Goal: Check status: Check status

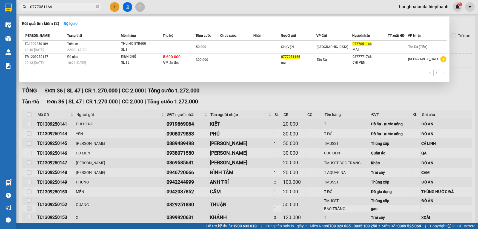
scroll to position [34, 0]
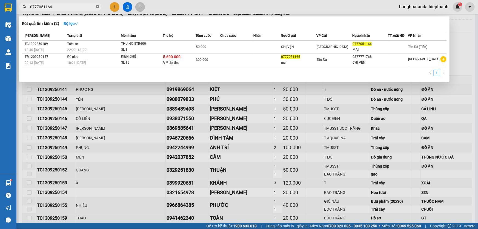
click at [97, 7] on icon "close-circle" at bounding box center [97, 6] width 3 height 3
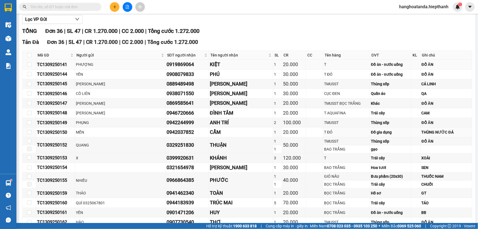
scroll to position [0, 0]
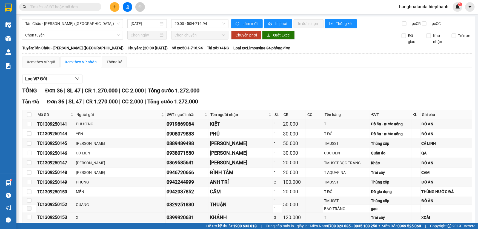
click at [324, 80] on div "Lọc VP Gửi" at bounding box center [247, 78] width 450 height 9
click at [91, 23] on span "Tân Châu - [PERSON_NAME] ([GEOGRAPHIC_DATA])" at bounding box center [72, 23] width 94 height 8
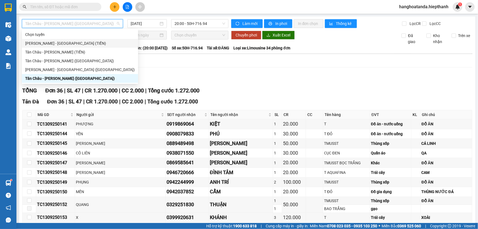
click at [85, 44] on div "[PERSON_NAME] - [GEOGRAPHIC_DATA] (TIỀN)" at bounding box center [79, 43] width 109 height 6
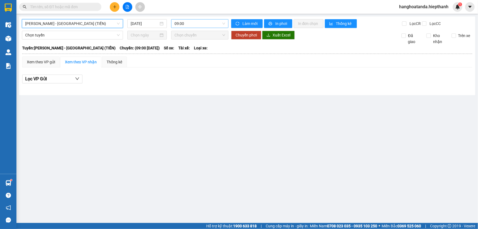
click at [207, 24] on span "09:00" at bounding box center [199, 23] width 51 height 8
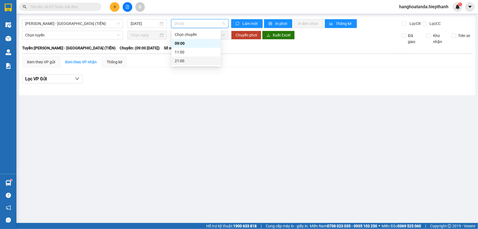
click at [206, 62] on div "21:00" at bounding box center [196, 61] width 43 height 6
click at [189, 22] on span "21:00" at bounding box center [199, 23] width 51 height 8
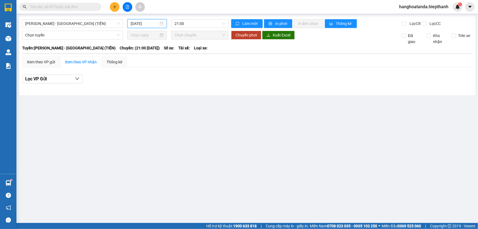
click at [149, 23] on input "[DATE]" at bounding box center [145, 24] width 28 height 6
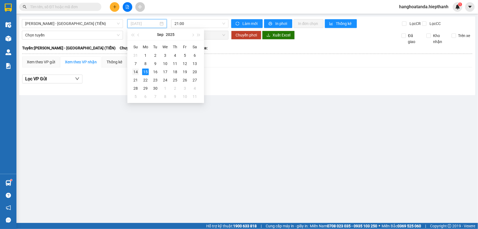
click at [137, 70] on div "14" at bounding box center [135, 71] width 7 height 7
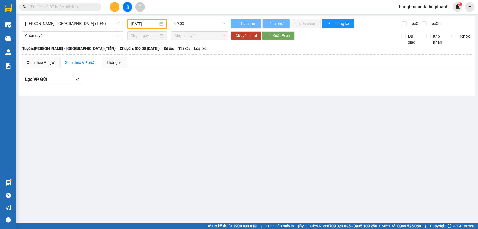
type input "[DATE]"
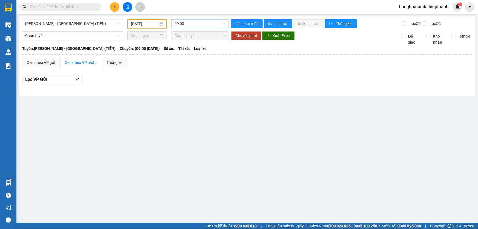
click at [192, 25] on span "09:00" at bounding box center [199, 23] width 51 height 8
click at [194, 62] on div "21:00" at bounding box center [196, 61] width 43 height 6
